Goal: Task Accomplishment & Management: Manage account settings

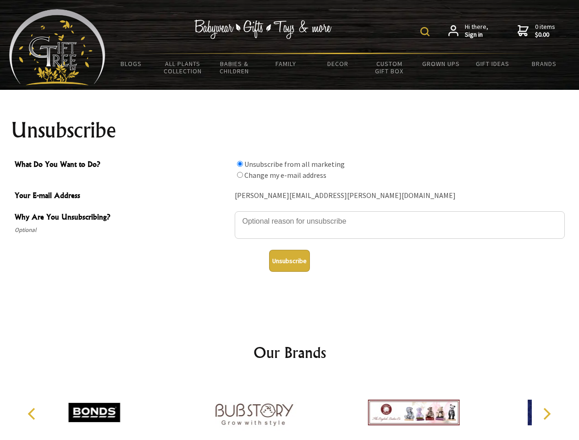
click at [426, 32] on img at bounding box center [424, 31] width 9 height 9
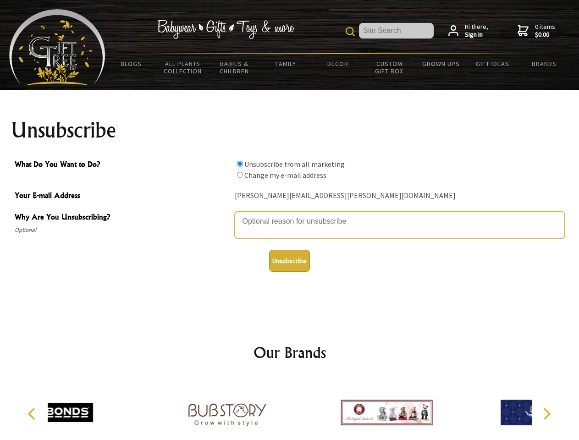
click at [290, 215] on textarea "Why Are You Unsubscribing?" at bounding box center [400, 225] width 330 height 28
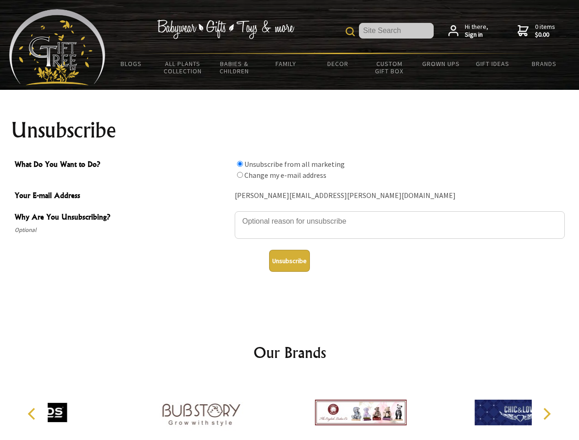
click at [240, 164] on input "What Do You Want to Do?" at bounding box center [240, 164] width 6 height 6
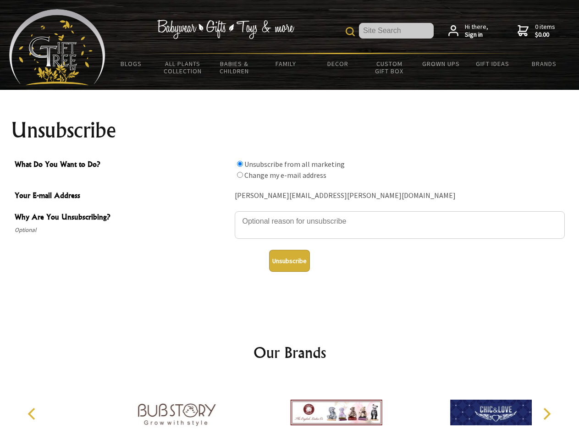
click at [240, 175] on input "What Do You Want to Do?" at bounding box center [240, 175] width 6 height 6
radio input "true"
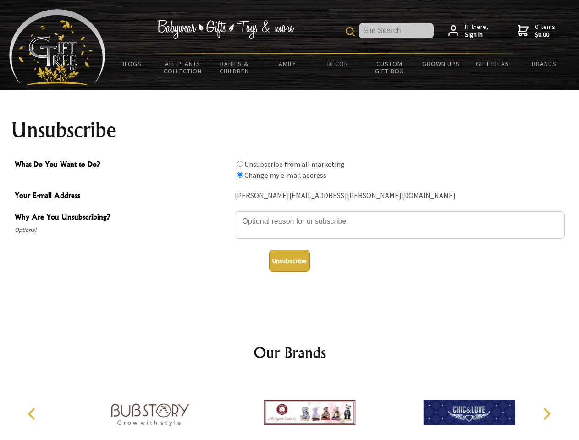
click at [289, 261] on button "Unsubscribe" at bounding box center [289, 261] width 41 height 22
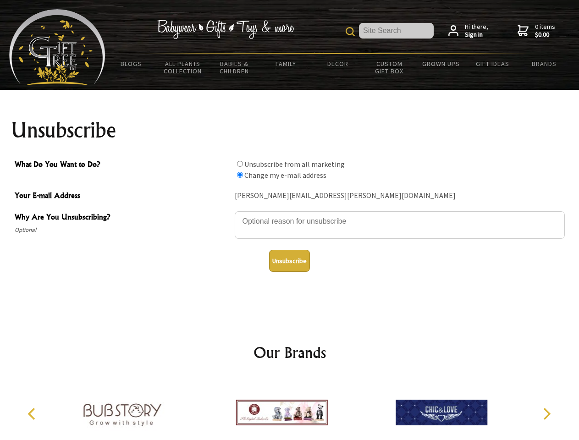
click at [290, 409] on img at bounding box center [282, 412] width 92 height 69
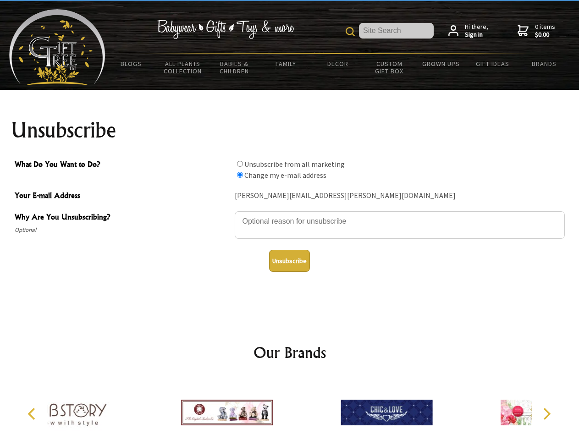
click at [33, 414] on icon "Previous" at bounding box center [33, 414] width 12 height 12
click at [546, 414] on icon "Next" at bounding box center [546, 414] width 12 height 12
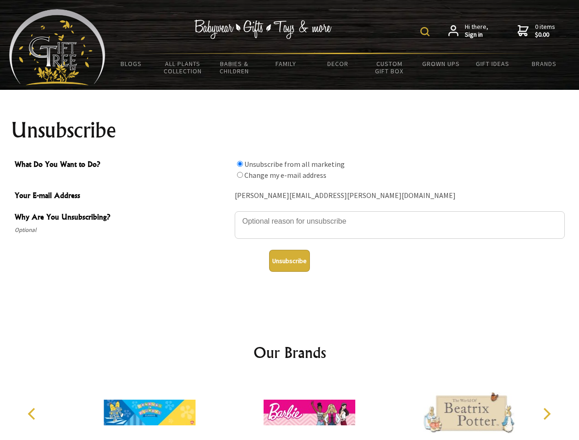
click at [426, 32] on img at bounding box center [424, 31] width 9 height 9
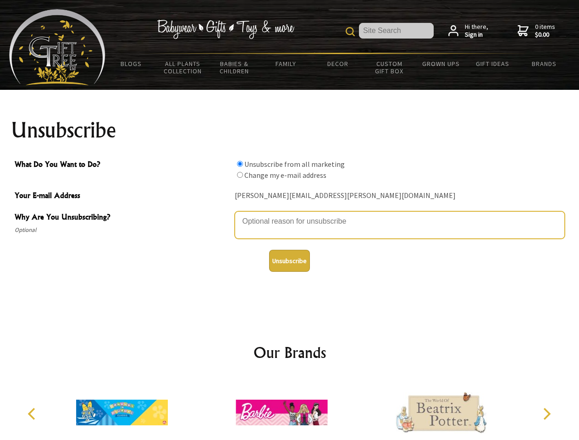
click at [290, 215] on textarea "Why Are You Unsubscribing?" at bounding box center [400, 225] width 330 height 28
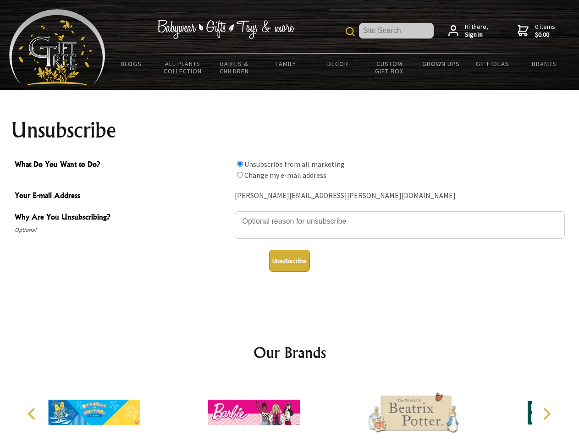
click at [240, 164] on input "What Do You Want to Do?" at bounding box center [240, 164] width 6 height 6
click at [240, 175] on input "What Do You Want to Do?" at bounding box center [240, 175] width 6 height 6
radio input "true"
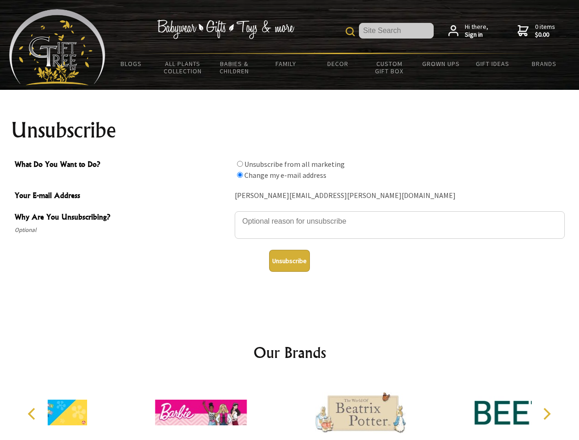
click at [289, 261] on button "Unsubscribe" at bounding box center [289, 261] width 41 height 22
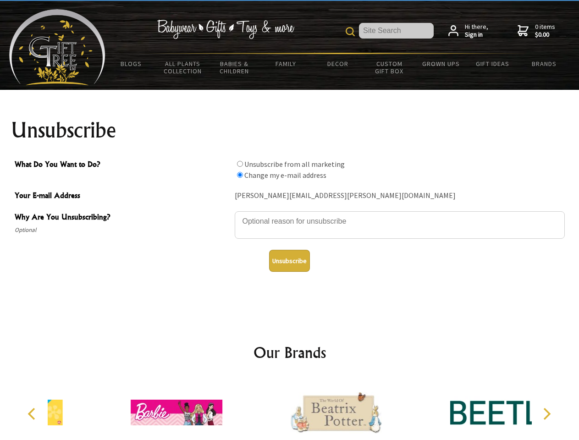
click at [33, 414] on icon "Previous" at bounding box center [33, 414] width 12 height 12
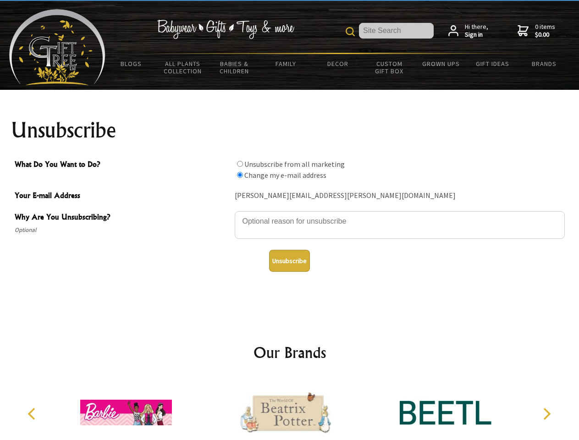
click at [546, 414] on icon "Next" at bounding box center [546, 414] width 12 height 12
